Goal: Transaction & Acquisition: Purchase product/service

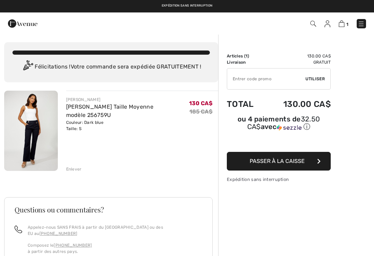
click at [27, 21] on img at bounding box center [22, 24] width 29 height 14
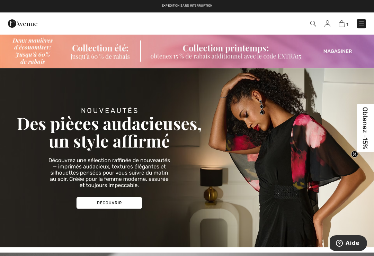
click at [362, 20] on img at bounding box center [361, 23] width 7 height 7
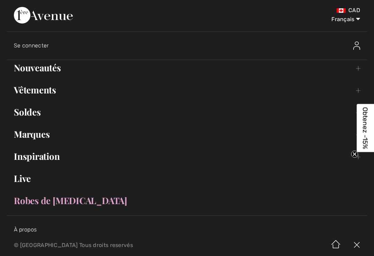
click at [41, 69] on link "Nouveautés Toggle submenu" at bounding box center [187, 67] width 360 height 15
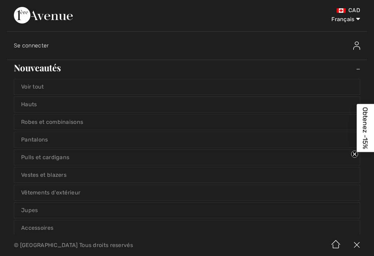
click at [30, 106] on link "Hauts" at bounding box center [187, 104] width 346 height 15
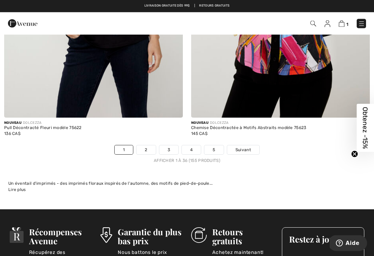
scroll to position [5462, 0]
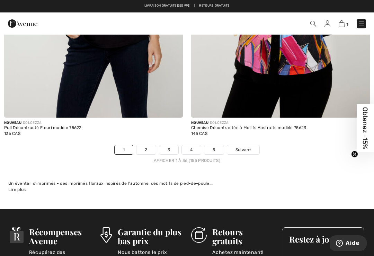
click at [147, 146] on link "2" at bounding box center [146, 150] width 19 height 9
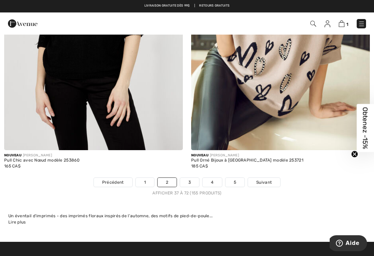
scroll to position [5474, 0]
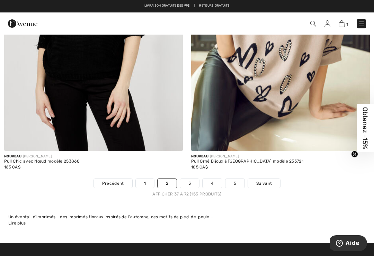
click at [192, 179] on link "3" at bounding box center [189, 183] width 19 height 9
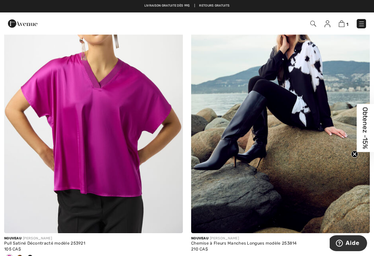
scroll to position [459, 0]
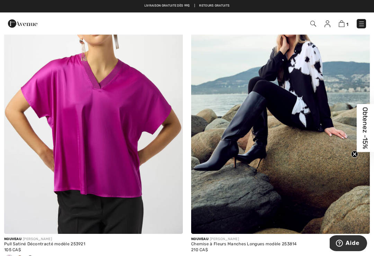
click at [94, 143] on img at bounding box center [93, 100] width 179 height 268
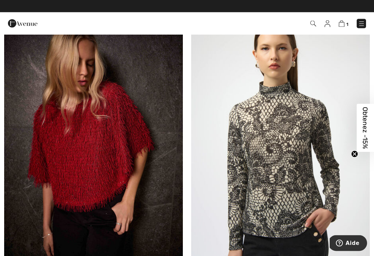
scroll to position [1983, 0]
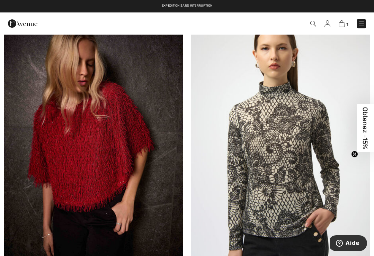
click at [73, 164] on img at bounding box center [93, 147] width 179 height 268
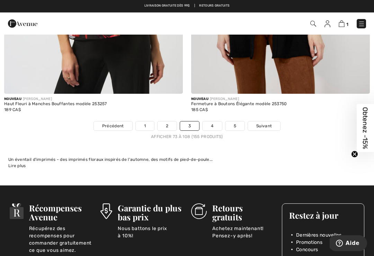
scroll to position [5525, 0]
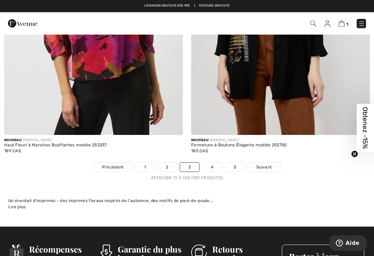
click at [214, 163] on link "4" at bounding box center [212, 167] width 19 height 9
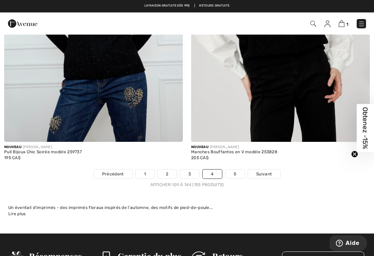
scroll to position [5489, 0]
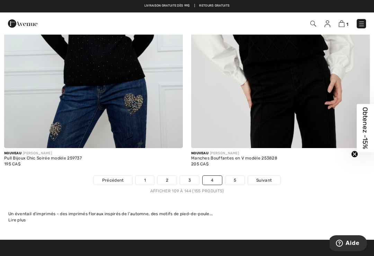
click at [236, 178] on link "5" at bounding box center [235, 180] width 19 height 9
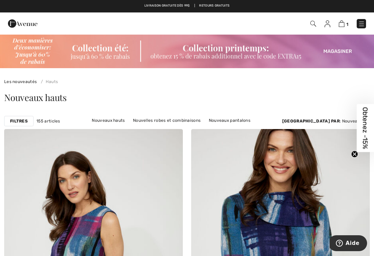
click at [312, 24] on img at bounding box center [313, 24] width 6 height 6
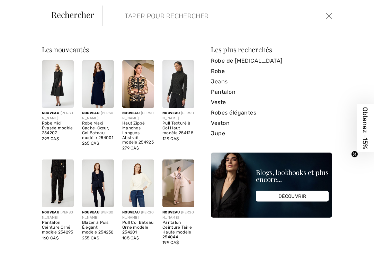
click at [126, 16] on input "search" at bounding box center [196, 16] width 153 height 21
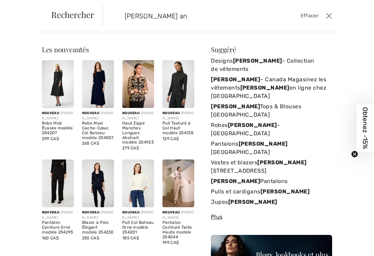
type input "Frank Ly an"
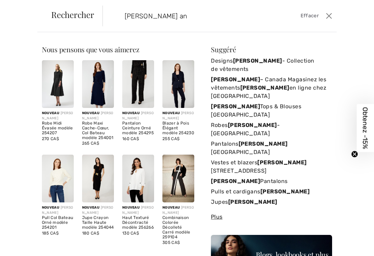
click at [258, 62] on strong "[PERSON_NAME]" at bounding box center [257, 61] width 49 height 7
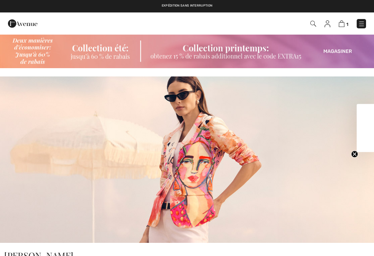
checkbox input "true"
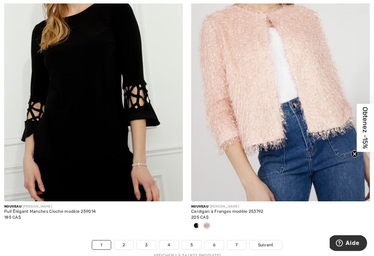
scroll to position [5569, 0]
click at [122, 241] on link "2" at bounding box center [123, 245] width 19 height 9
click at [124, 241] on link "2" at bounding box center [123, 245] width 19 height 9
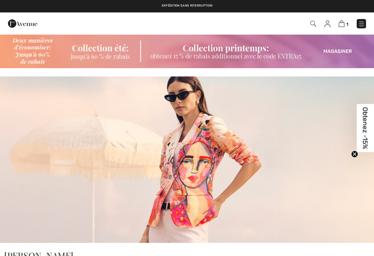
checkbox input "true"
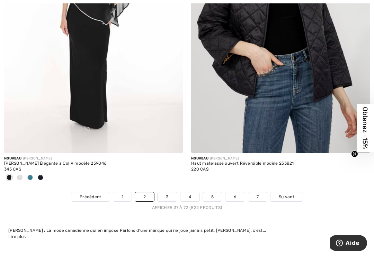
scroll to position [5593, 0]
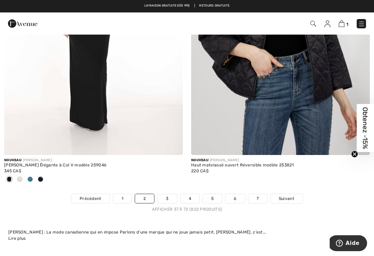
click at [167, 194] on link "3" at bounding box center [167, 198] width 19 height 9
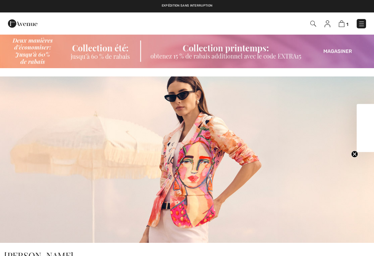
checkbox input "true"
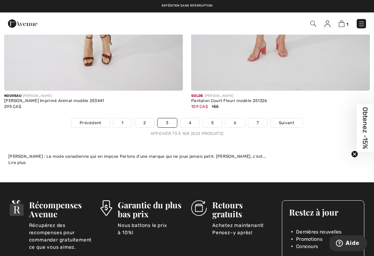
scroll to position [5646, 0]
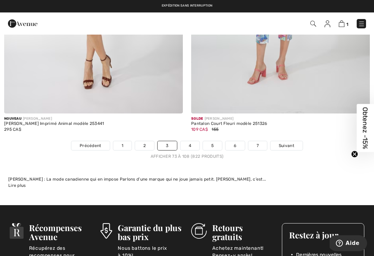
click at [190, 141] on link "4" at bounding box center [190, 145] width 19 height 9
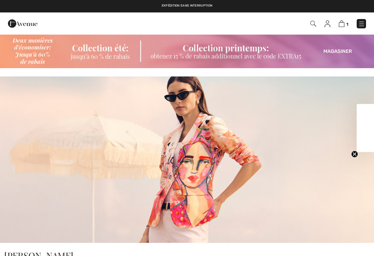
checkbox input "true"
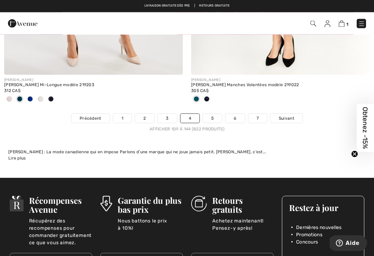
scroll to position [5685, 0]
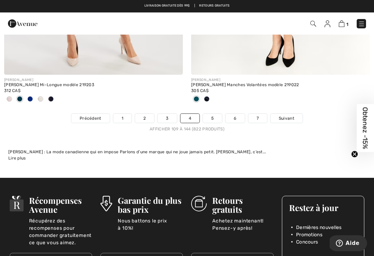
click at [215, 114] on link "5" at bounding box center [212, 118] width 19 height 9
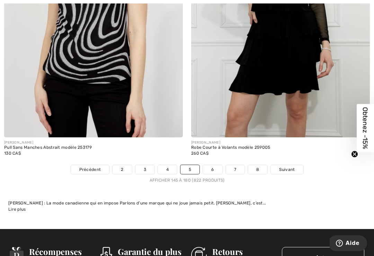
scroll to position [5611, 0]
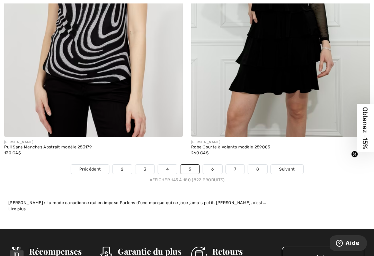
click at [212, 165] on link "6" at bounding box center [212, 169] width 19 height 9
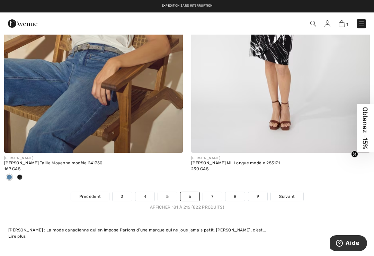
scroll to position [5651, 0]
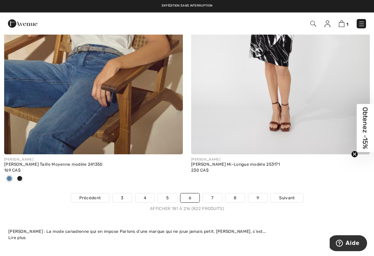
click at [216, 194] on link "7" at bounding box center [212, 198] width 19 height 9
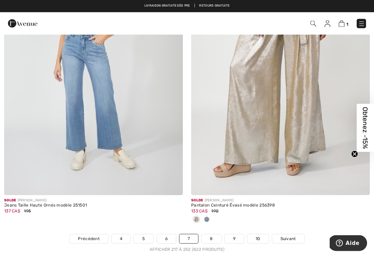
scroll to position [5528, 0]
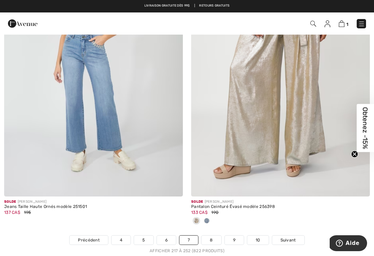
click at [213, 236] on link "8" at bounding box center [211, 240] width 19 height 9
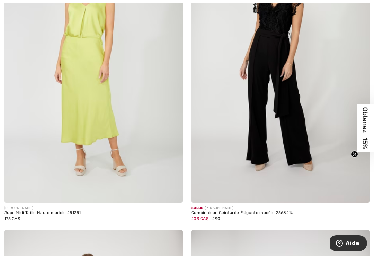
scroll to position [2227, 0]
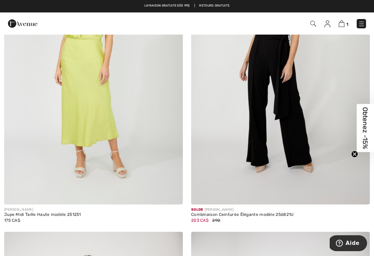
click at [242, 215] on div "Combinaison Ceinturée Élégante modèle 256821U" at bounding box center [280, 215] width 179 height 5
click at [270, 123] on img at bounding box center [280, 71] width 179 height 268
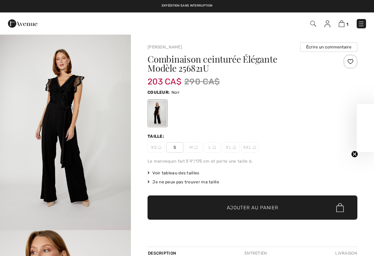
checkbox input "true"
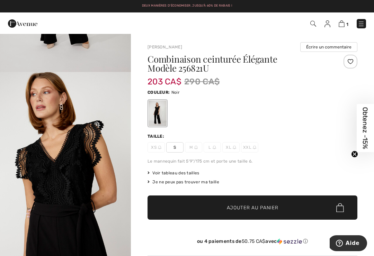
scroll to position [157, 0]
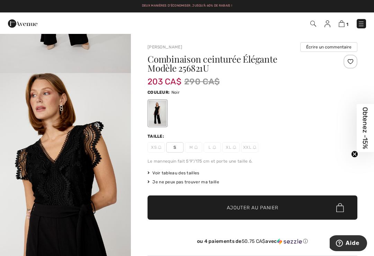
click at [60, 178] on img "2 / 4" at bounding box center [65, 171] width 131 height 196
click at [230, 206] on span "Ajouter au panier" at bounding box center [253, 207] width 52 height 7
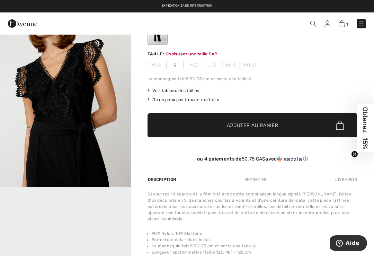
scroll to position [83, 0]
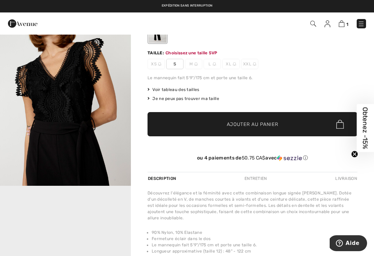
click at [175, 63] on span "S" at bounding box center [174, 64] width 17 height 10
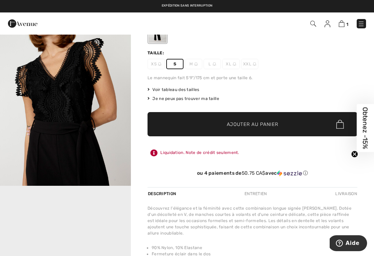
click at [228, 125] on span "Ajouter au panier" at bounding box center [253, 124] width 52 height 7
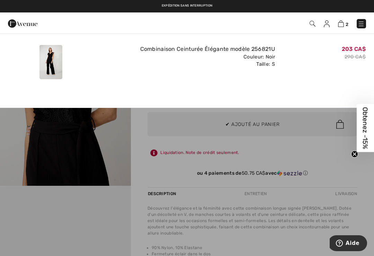
scroll to position [0, 0]
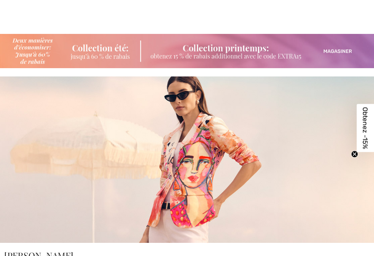
checkbox input "true"
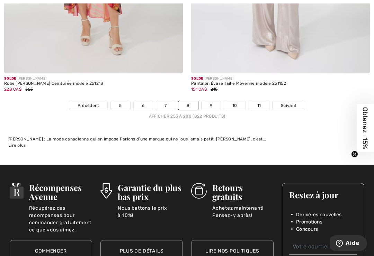
scroll to position [5710, 0]
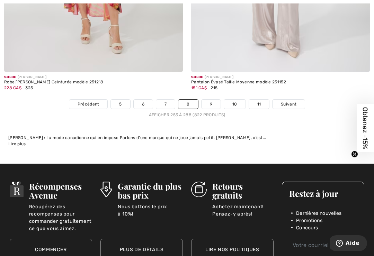
click at [211, 100] on link "9" at bounding box center [211, 104] width 19 height 9
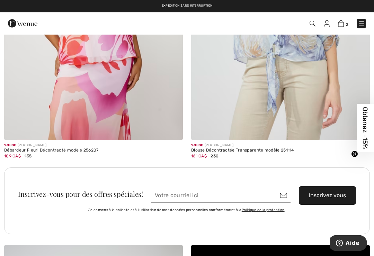
scroll to position [3769, 0]
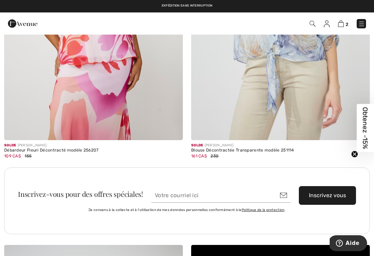
click at [363, 26] on img at bounding box center [361, 23] width 7 height 7
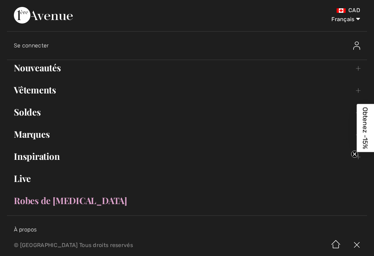
click at [36, 89] on link "Vêtements Toggle submenu" at bounding box center [187, 89] width 360 height 15
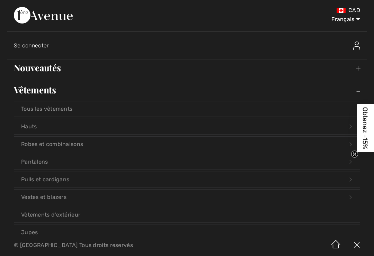
click at [33, 124] on link "Hauts Open submenu" at bounding box center [187, 126] width 346 height 15
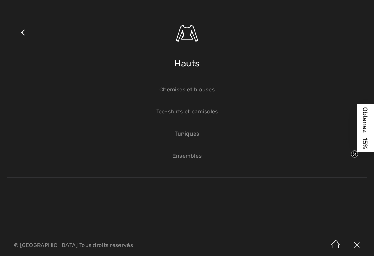
click at [179, 112] on link "Tee-shirts et camisoles" at bounding box center [187, 111] width 346 height 15
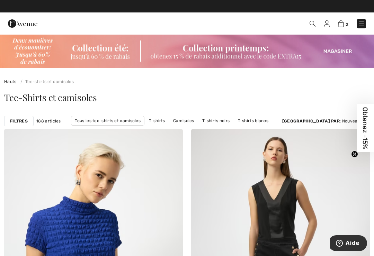
click at [22, 121] on strong "Filtres" at bounding box center [19, 121] width 18 height 6
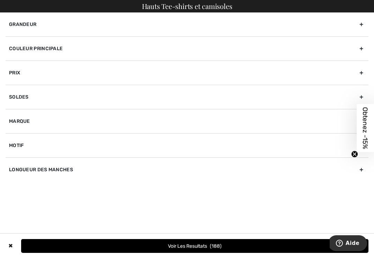
click at [27, 117] on div "Marque" at bounding box center [187, 121] width 363 height 24
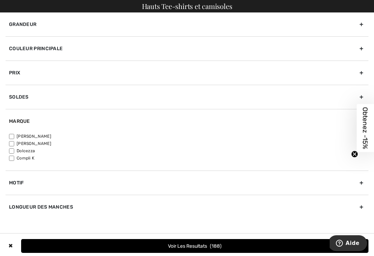
click at [14, 143] on input"] "[PERSON_NAME]" at bounding box center [11, 143] width 5 height 5
checkbox input"] "true"
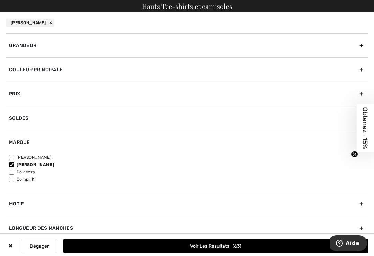
click at [177, 250] on button "Voir les resultats 63" at bounding box center [216, 246] width 306 height 14
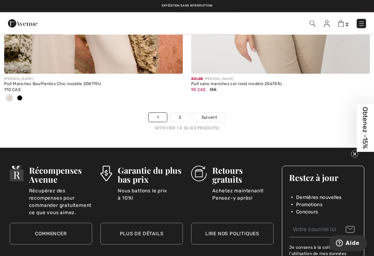
scroll to position [5586, 0]
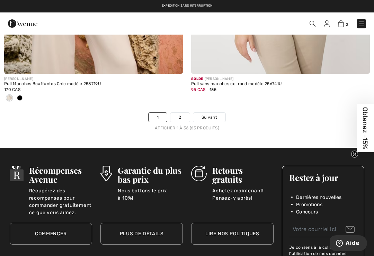
click at [184, 115] on link "2" at bounding box center [179, 117] width 19 height 9
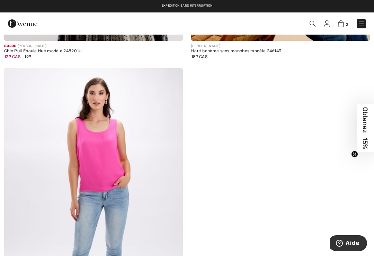
scroll to position [4073, 0]
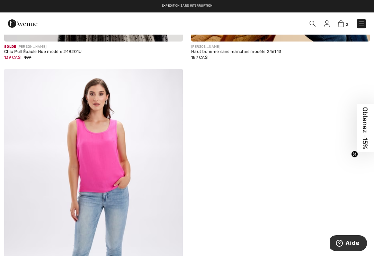
click at [313, 23] on img at bounding box center [313, 24] width 6 height 6
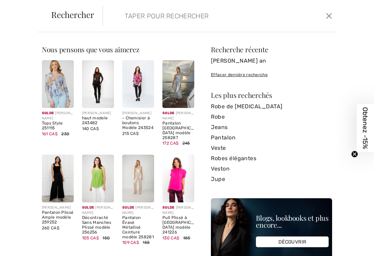
scroll to position [4504, 0]
click at [122, 15] on input "search" at bounding box center [196, 16] width 153 height 21
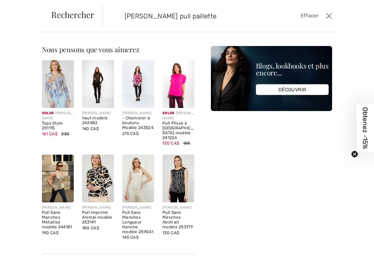
type input "Frank Lyman pull paillette"
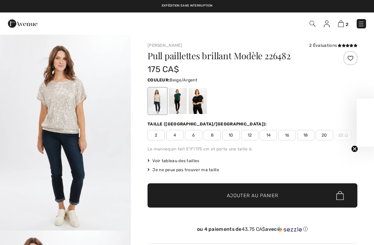
checkbox input "true"
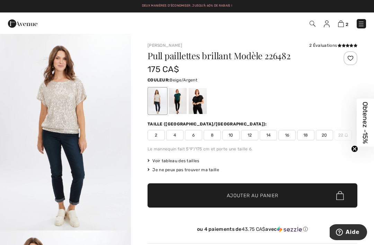
click at [26, 174] on img "1 / 5" at bounding box center [65, 132] width 131 height 196
click at [170, 137] on span "4" at bounding box center [174, 135] width 17 height 10
click at [174, 132] on span "4" at bounding box center [174, 135] width 17 height 10
click at [247, 195] on span "Ajouter au panier" at bounding box center [253, 195] width 52 height 7
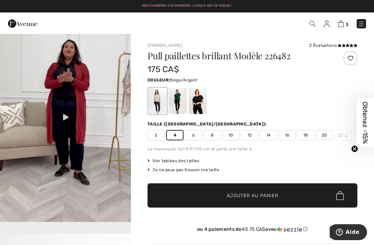
scroll to position [623, 0]
click at [67, 126] on div at bounding box center [65, 116] width 17 height 17
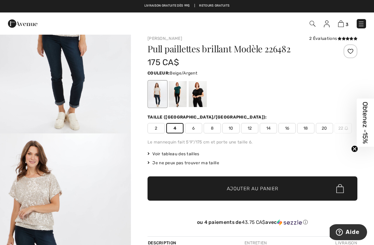
scroll to position [0, 0]
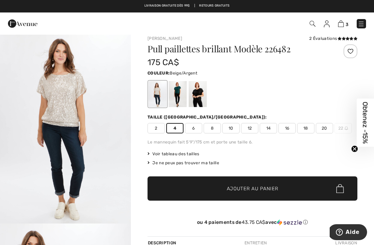
click at [53, 103] on img "1 / 5" at bounding box center [65, 125] width 131 height 196
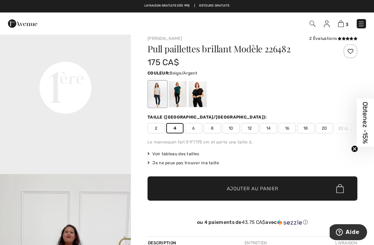
scroll to position [422, 0]
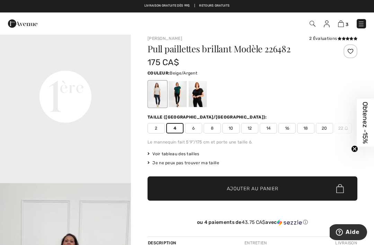
click at [59, 64] on video "Your browser does not support the video tag." at bounding box center [65, 30] width 131 height 65
click at [70, 64] on video "Your browser does not support the video tag." at bounding box center [65, 30] width 131 height 65
click at [65, 64] on video "Your browser does not support the video tag." at bounding box center [65, 30] width 131 height 65
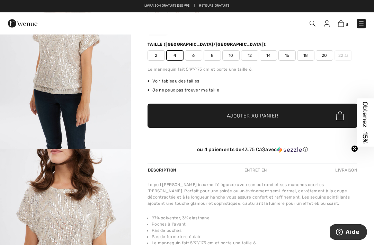
scroll to position [44, 0]
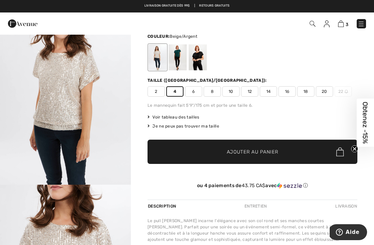
click at [343, 21] on img at bounding box center [341, 23] width 6 height 7
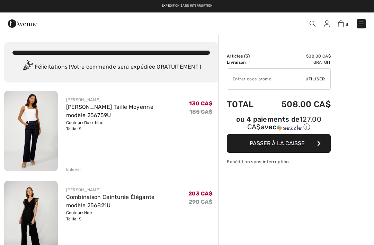
checkbox input "true"
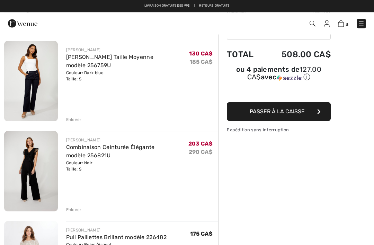
scroll to position [46, 0]
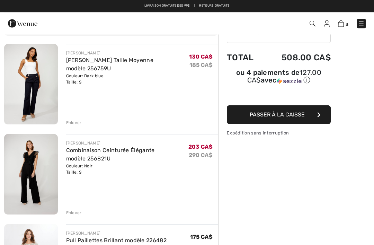
click at [32, 159] on img at bounding box center [31, 174] width 54 height 80
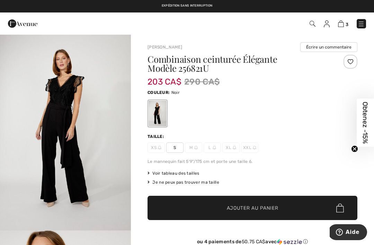
click at [57, 106] on img "1 / 4" at bounding box center [65, 132] width 131 height 196
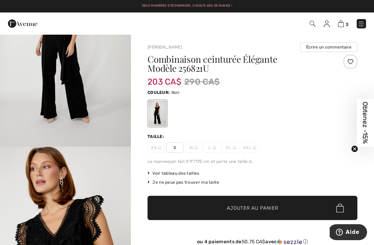
scroll to position [109, 0]
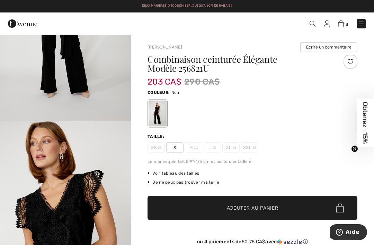
click at [343, 22] on img at bounding box center [341, 23] width 6 height 7
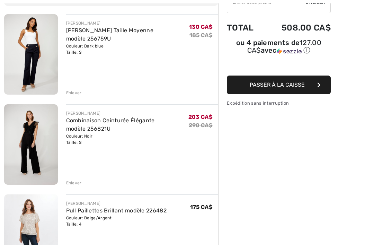
click at [74, 181] on div "Enlever" at bounding box center [74, 183] width 16 height 6
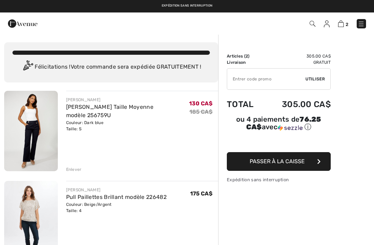
click at [99, 106] on link "[PERSON_NAME] Taille Moyenne modèle 256759U" at bounding box center [109, 111] width 87 height 15
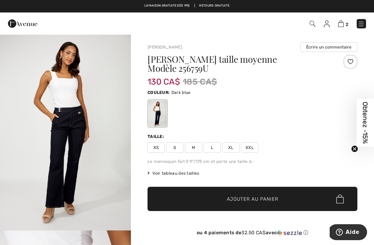
click at [308, 99] on div at bounding box center [253, 113] width 210 height 29
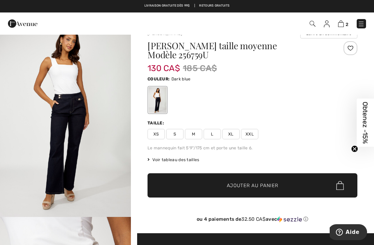
click at [174, 157] on span "Voir tableau des tailles" at bounding box center [174, 160] width 52 height 6
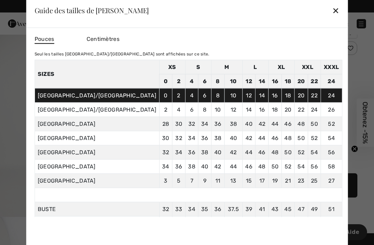
click at [332, 12] on div "✕" at bounding box center [335, 10] width 7 height 15
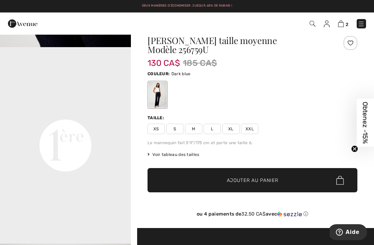
scroll to position [0, 0]
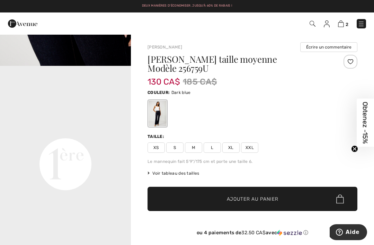
click at [344, 24] on img at bounding box center [341, 23] width 6 height 7
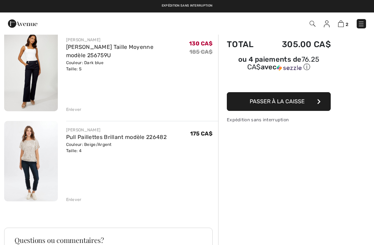
scroll to position [28, 0]
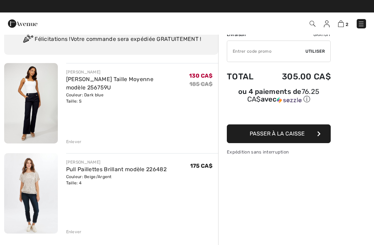
click at [97, 171] on link "Pull Paillettes Brillant modèle 226482" at bounding box center [116, 169] width 100 height 7
